Goal: Transaction & Acquisition: Purchase product/service

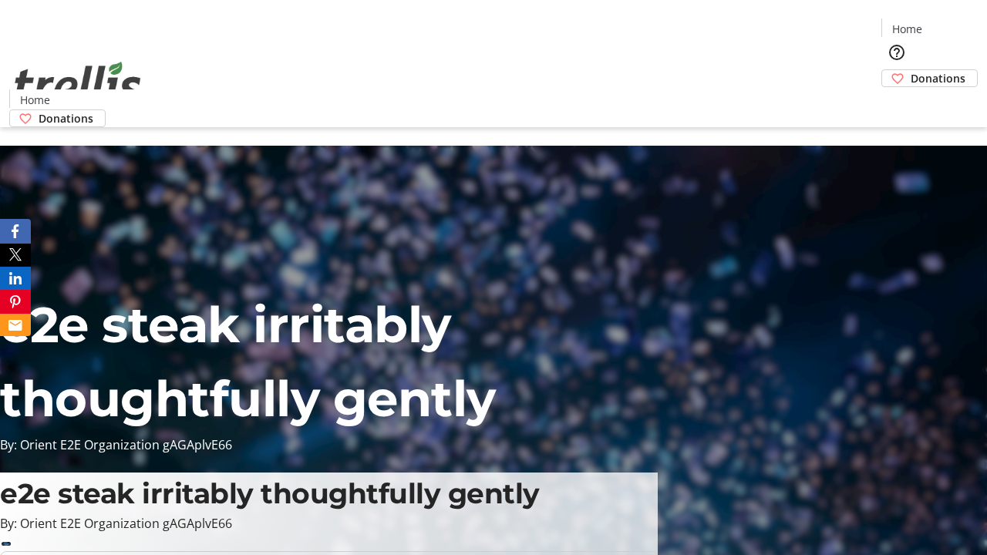
click at [910, 70] on span "Donations" at bounding box center [937, 78] width 55 height 16
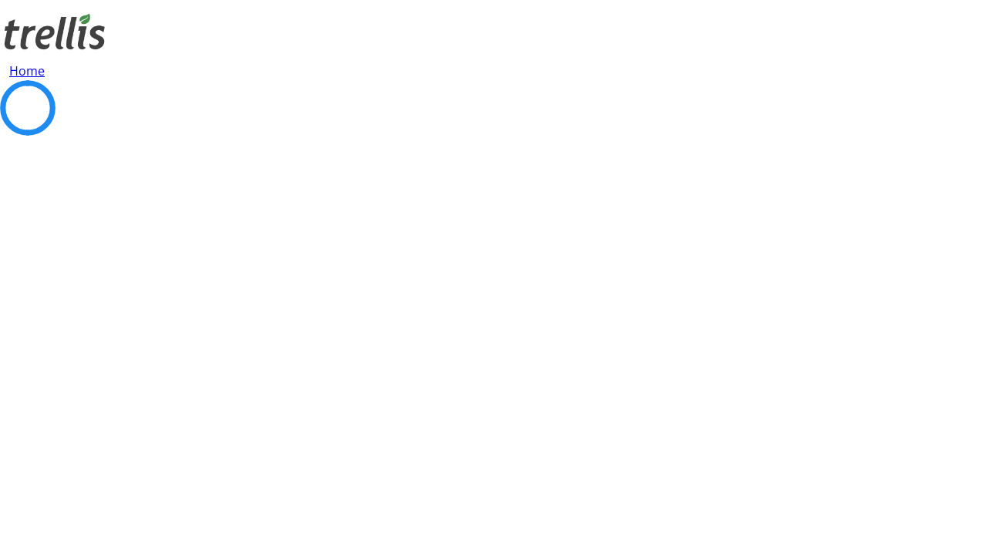
select select "CA"
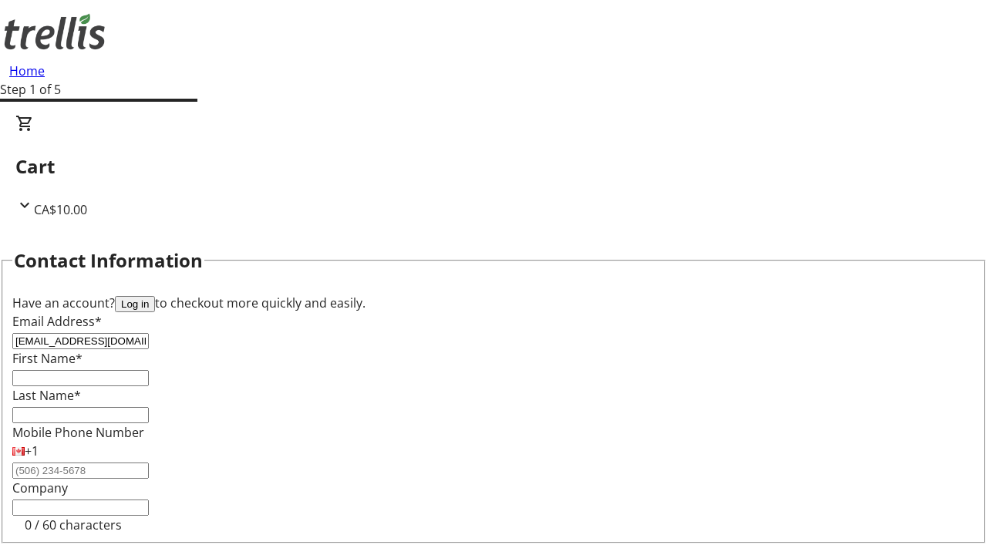
type input "[EMAIL_ADDRESS][DOMAIN_NAME]"
type input "[PERSON_NAME]"
type input "[STREET_ADDRESS][PERSON_NAME]"
type input "Kelowna"
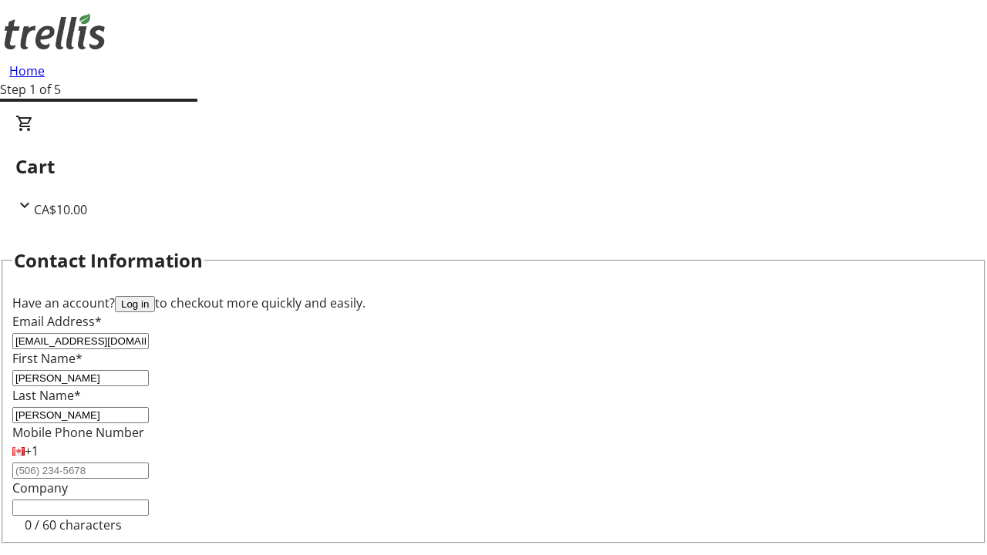
select select "BC"
type input "Kelowna"
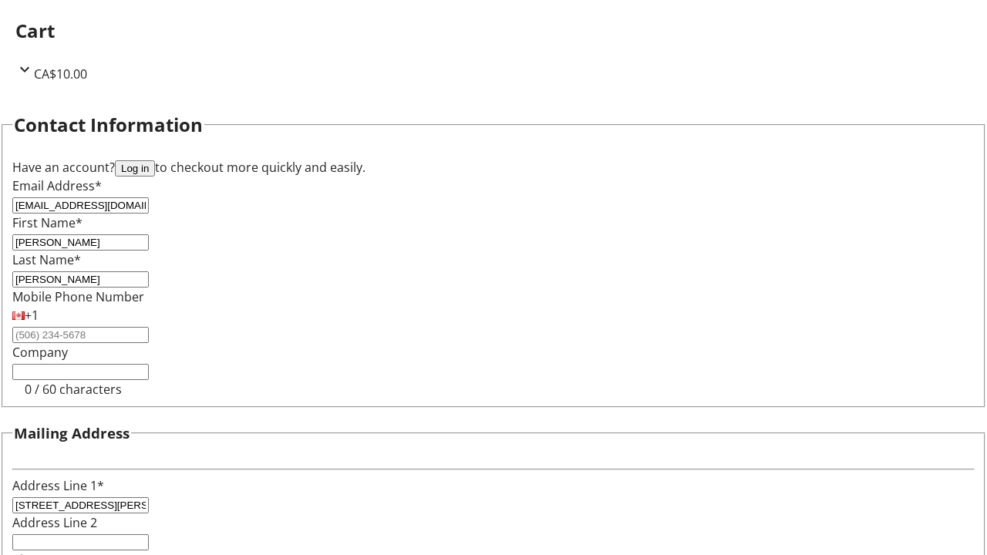
scroll to position [207, 0]
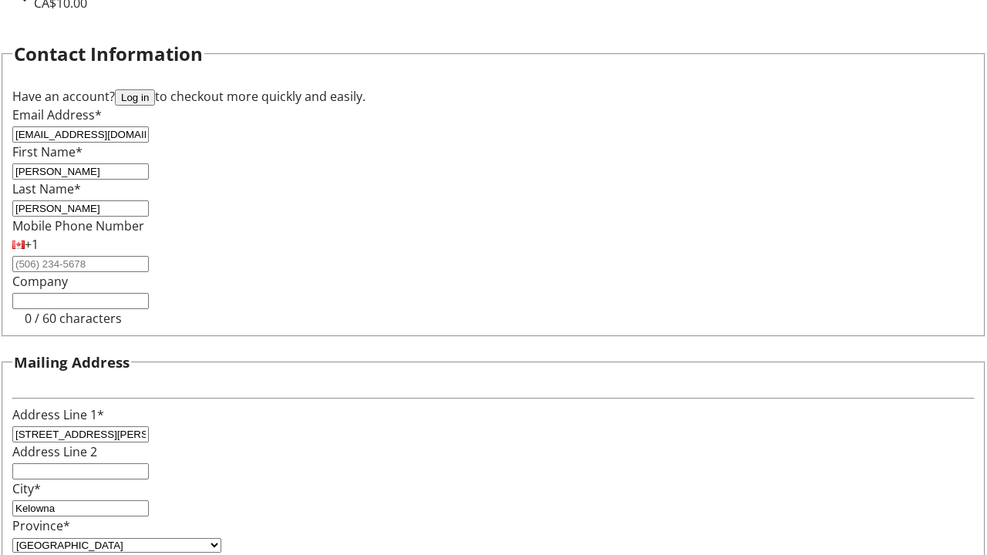
type input "V1Y 0C2"
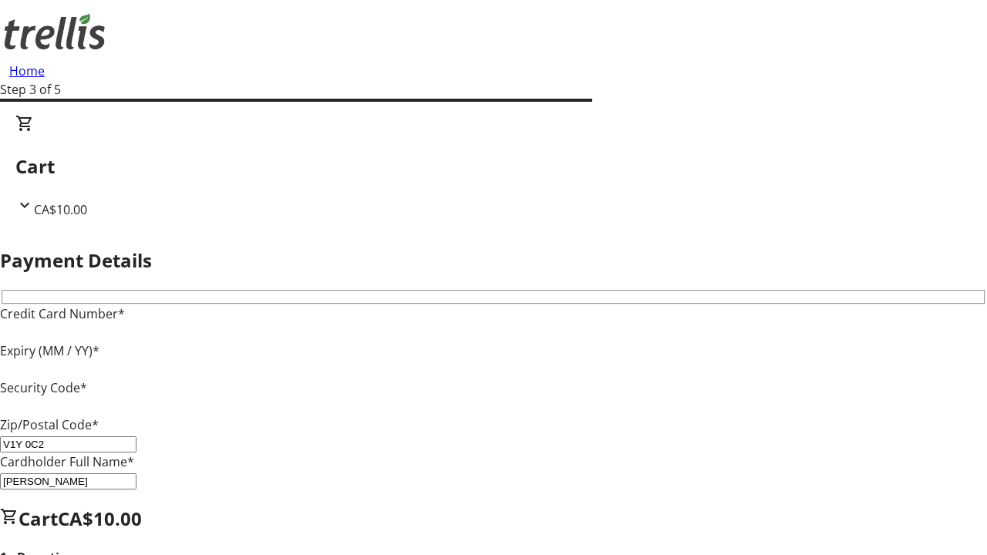
type input "V1Y 0C2"
